Goal: Task Accomplishment & Management: Complete application form

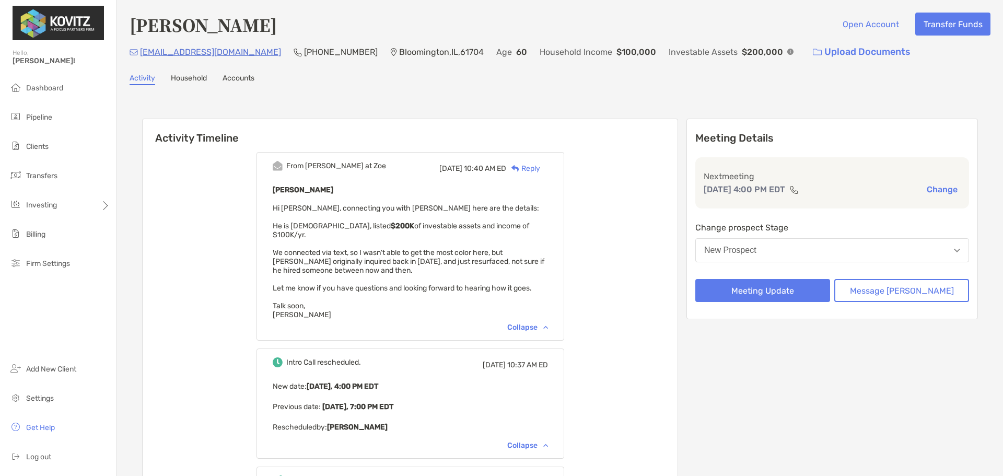
click at [793, 252] on button "New Prospect" at bounding box center [832, 250] width 274 height 24
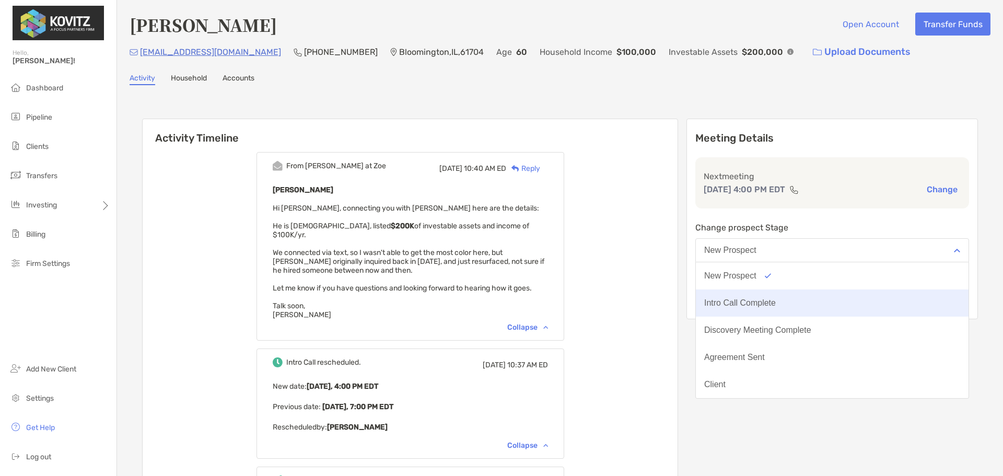
click at [776, 299] on div "Intro Call Complete" at bounding box center [740, 302] width 72 height 9
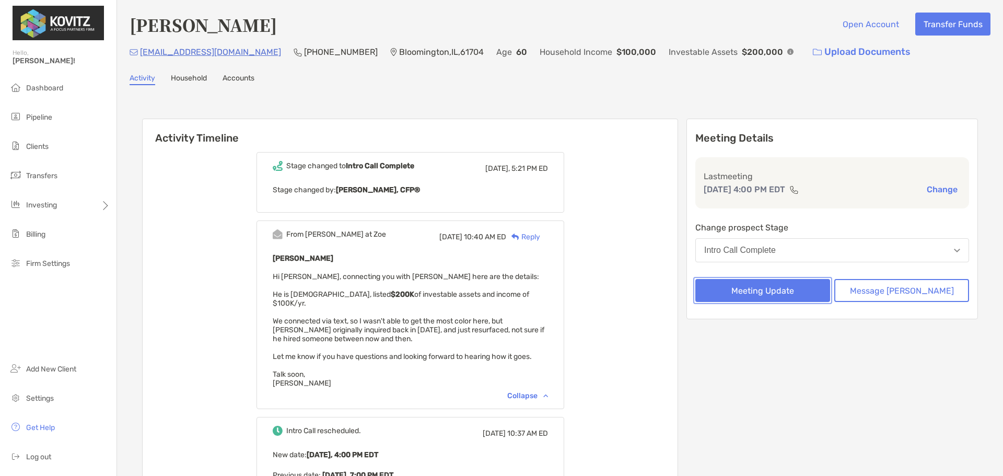
click at [799, 286] on button "Meeting Update" at bounding box center [762, 290] width 135 height 23
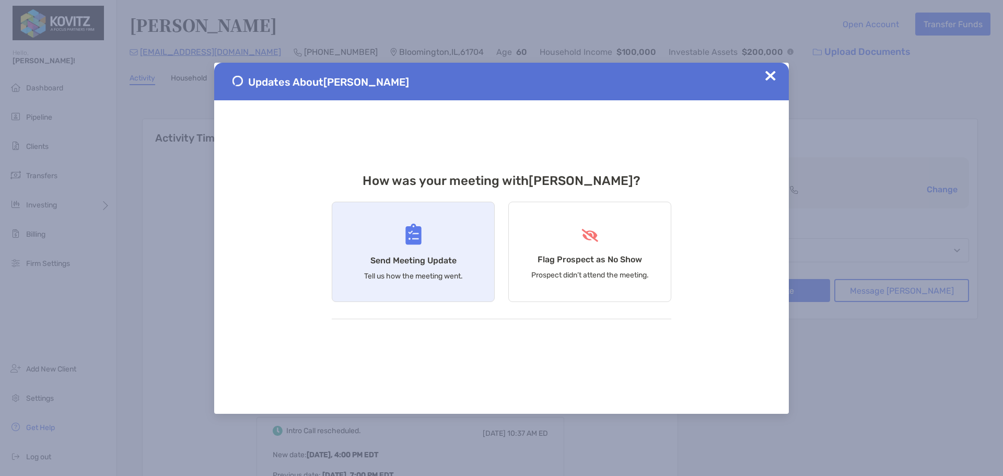
click at [437, 260] on h4 "Send Meeting Update" at bounding box center [413, 260] width 86 height 10
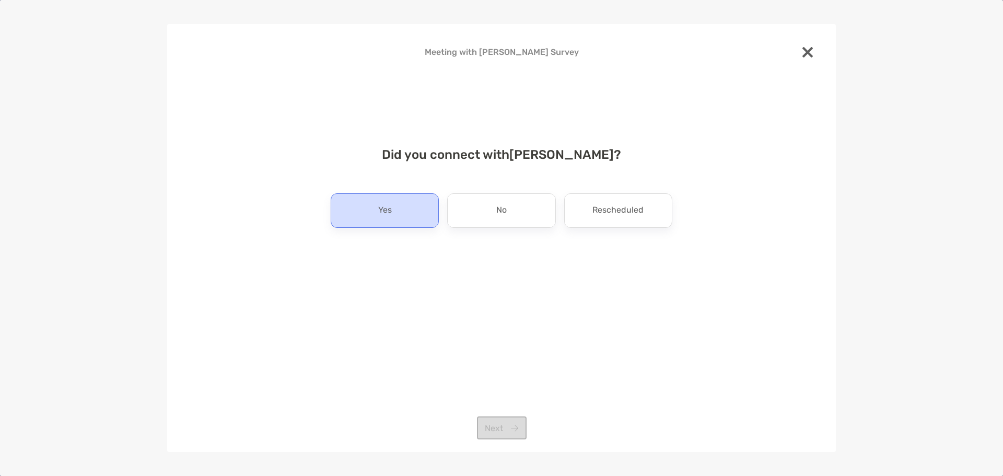
click at [398, 213] on div "Yes" at bounding box center [385, 210] width 108 height 34
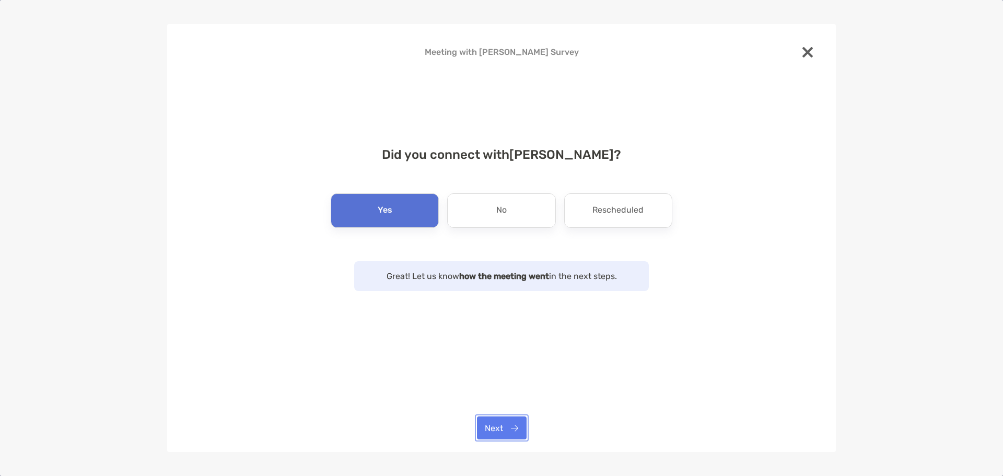
click at [512, 426] on button "Next" at bounding box center [502, 427] width 50 height 23
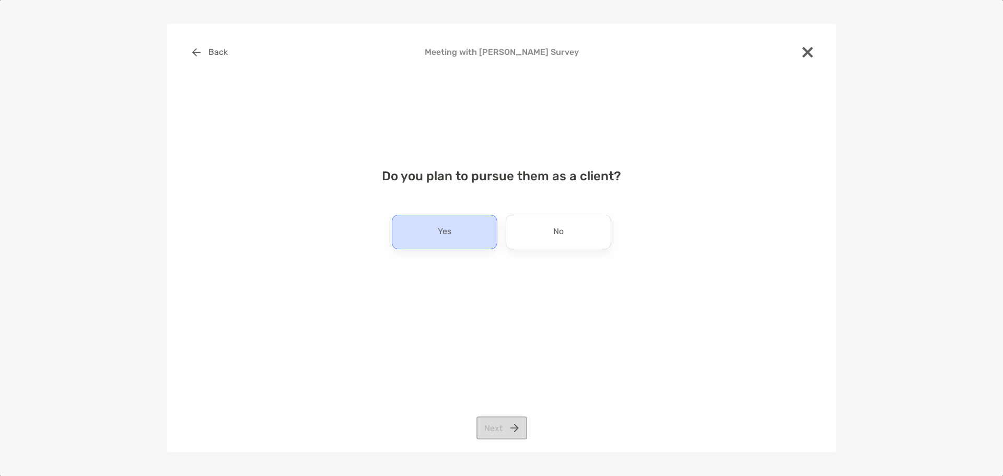
click at [457, 237] on div "Yes" at bounding box center [445, 232] width 106 height 34
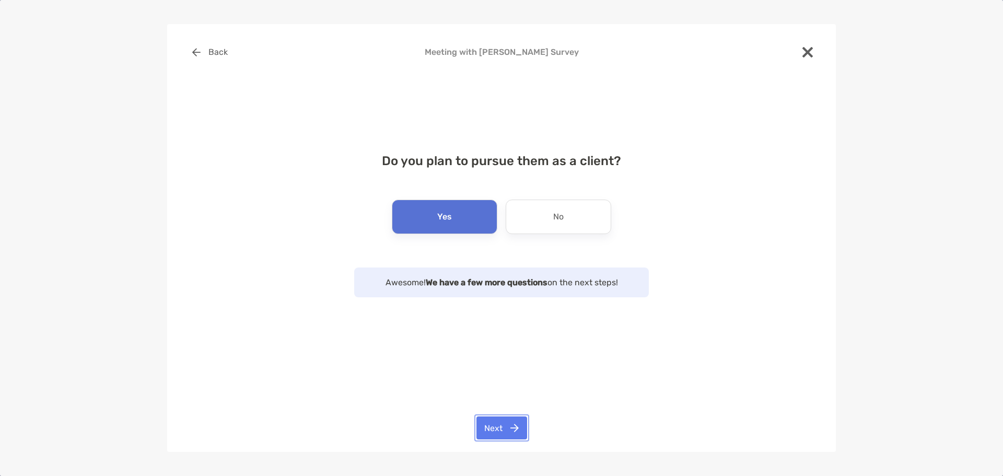
click at [512, 426] on button "Next" at bounding box center [501, 427] width 51 height 23
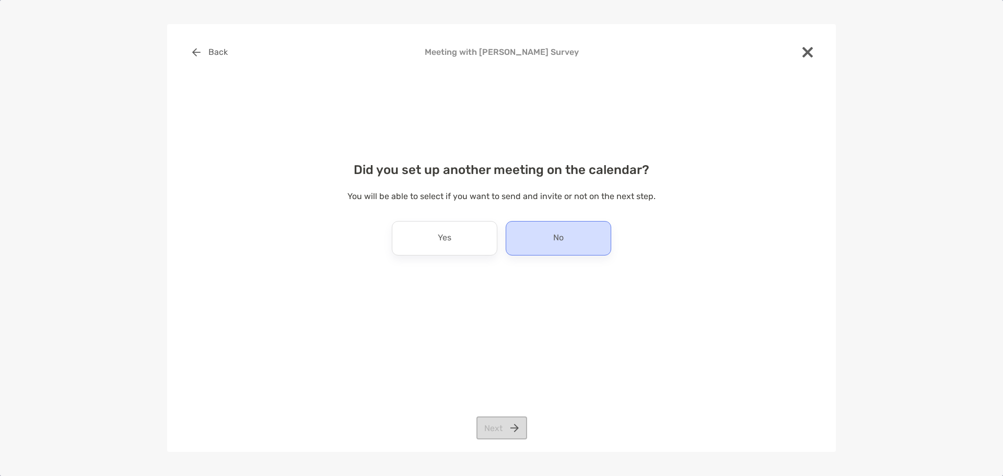
click at [537, 245] on div "No" at bounding box center [559, 238] width 106 height 34
click at [510, 427] on button "Next" at bounding box center [501, 427] width 51 height 23
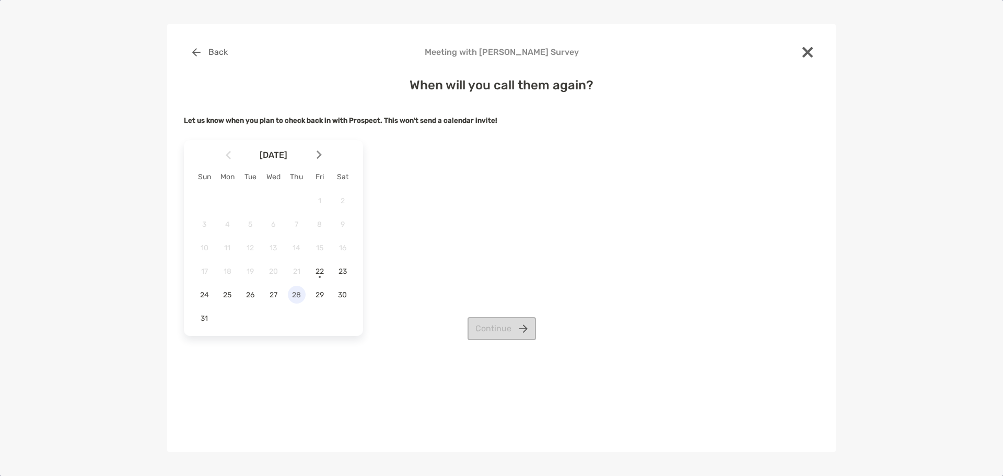
click at [301, 294] on span "28" at bounding box center [297, 294] width 18 height 9
click at [276, 295] on span "27" at bounding box center [273, 294] width 18 height 9
click at [516, 327] on button "Continue" at bounding box center [501, 328] width 68 height 23
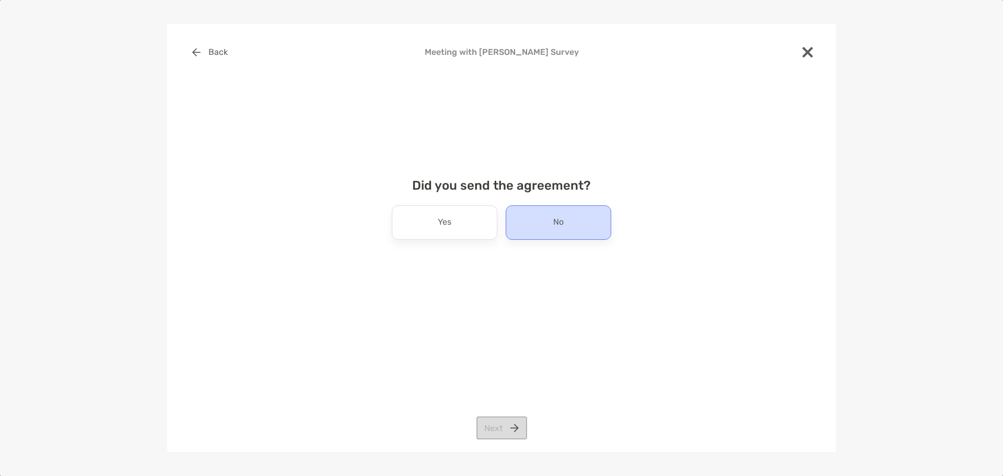
click at [558, 235] on div "No" at bounding box center [559, 222] width 106 height 34
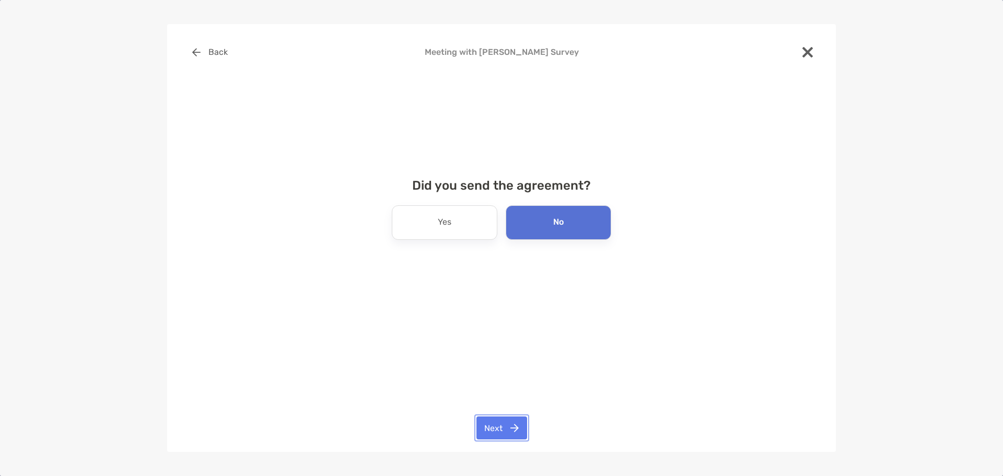
click at [517, 425] on button "Next" at bounding box center [501, 427] width 51 height 23
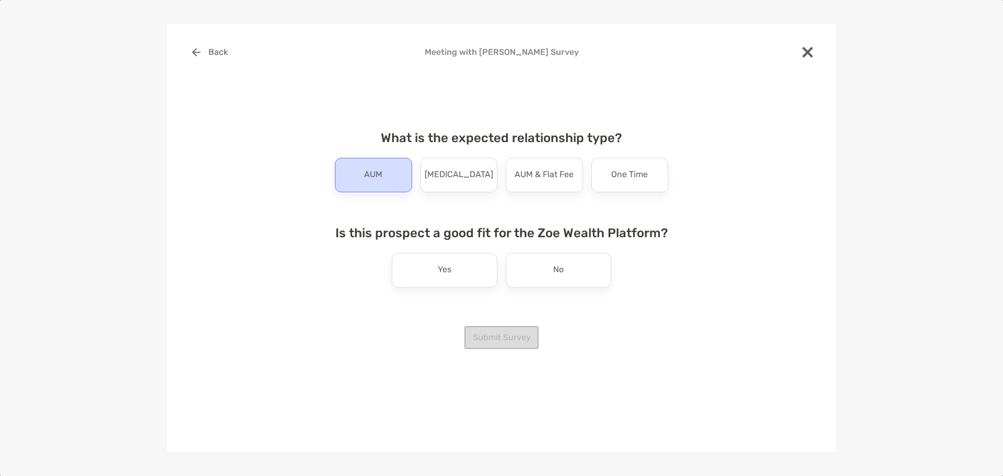
click at [386, 168] on div "AUM" at bounding box center [373, 175] width 77 height 34
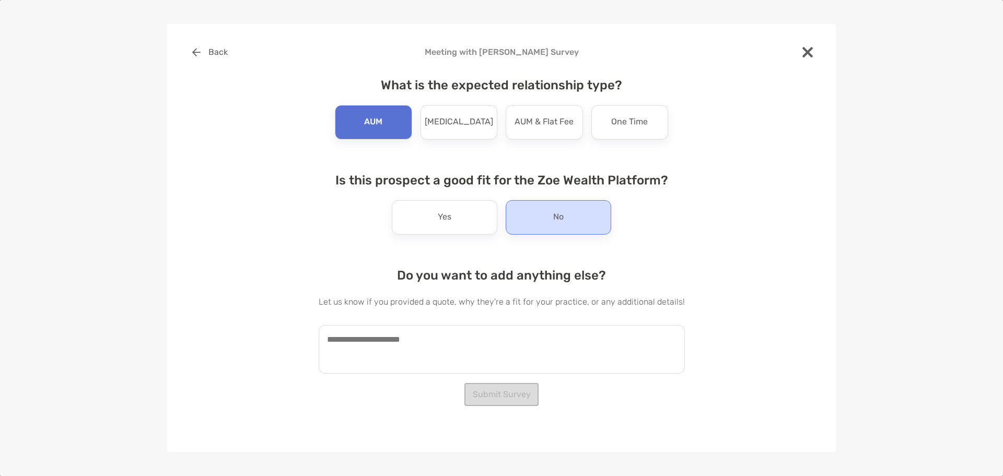
click at [542, 216] on div "No" at bounding box center [559, 217] width 106 height 34
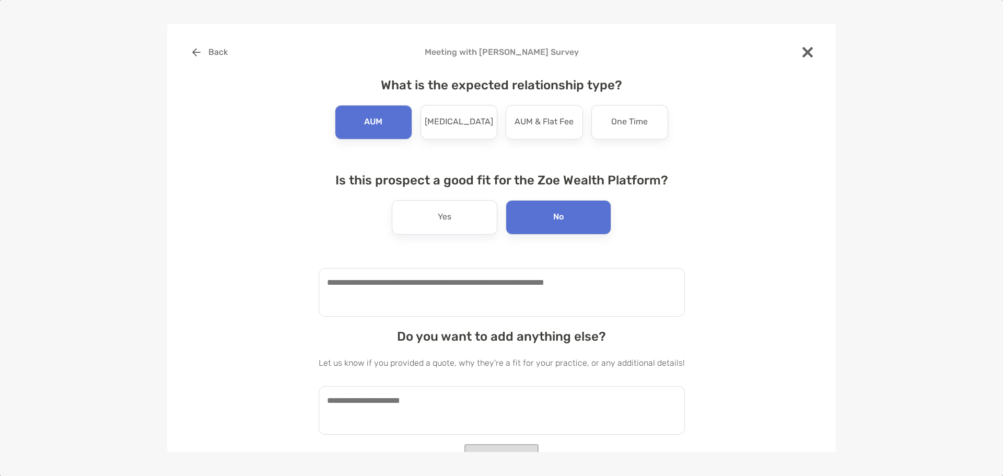
scroll to position [15, 0]
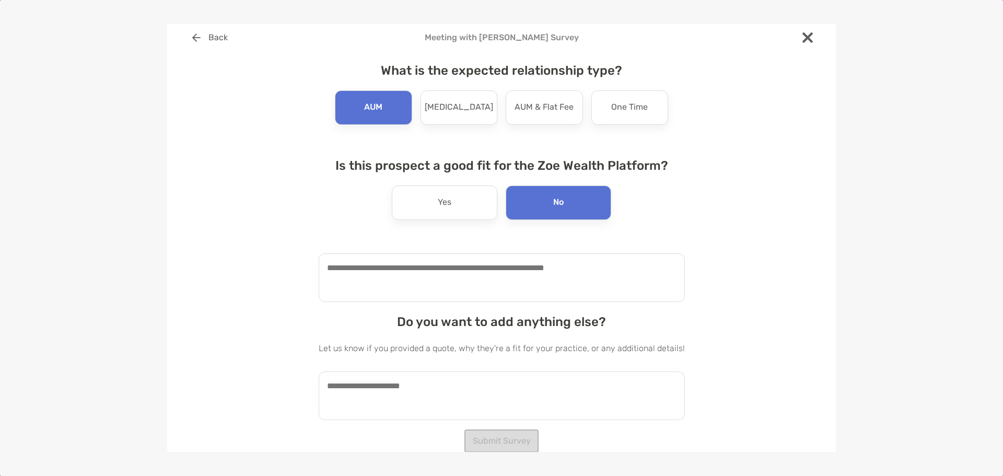
click at [566, 275] on textarea at bounding box center [502, 277] width 366 height 49
type textarea "*"
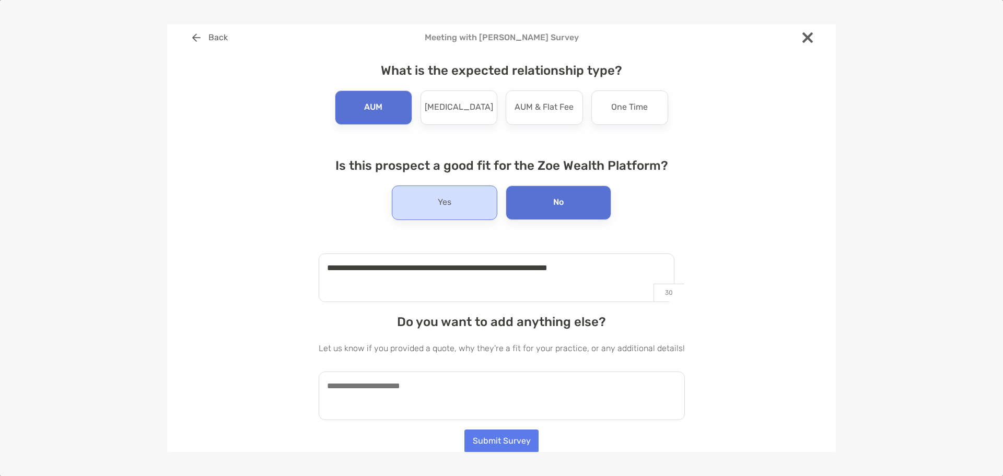
type textarea "**********"
click at [407, 201] on div "Yes" at bounding box center [445, 202] width 106 height 34
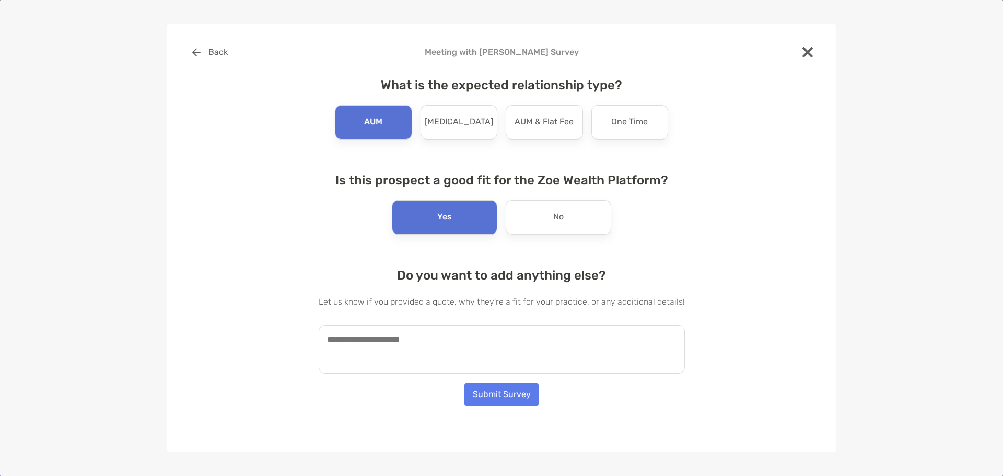
click at [482, 337] on textarea at bounding box center [502, 349] width 366 height 49
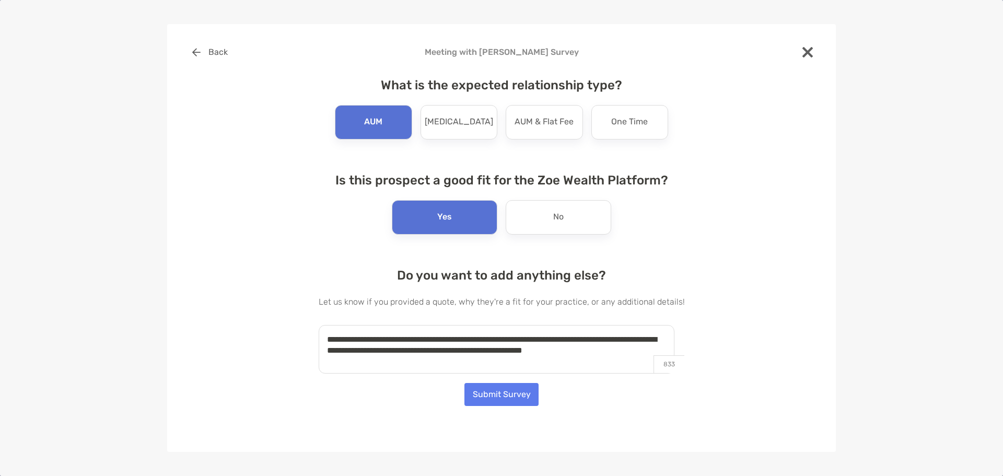
click at [489, 351] on textarea "**********" at bounding box center [497, 349] width 356 height 49
click at [494, 351] on textarea "**********" at bounding box center [497, 349] width 356 height 49
click at [638, 350] on textarea "**********" at bounding box center [497, 349] width 356 height 49
type textarea "**********"
click at [503, 391] on button "Submit Survey" at bounding box center [501, 394] width 74 height 23
